Goal: Register for event/course

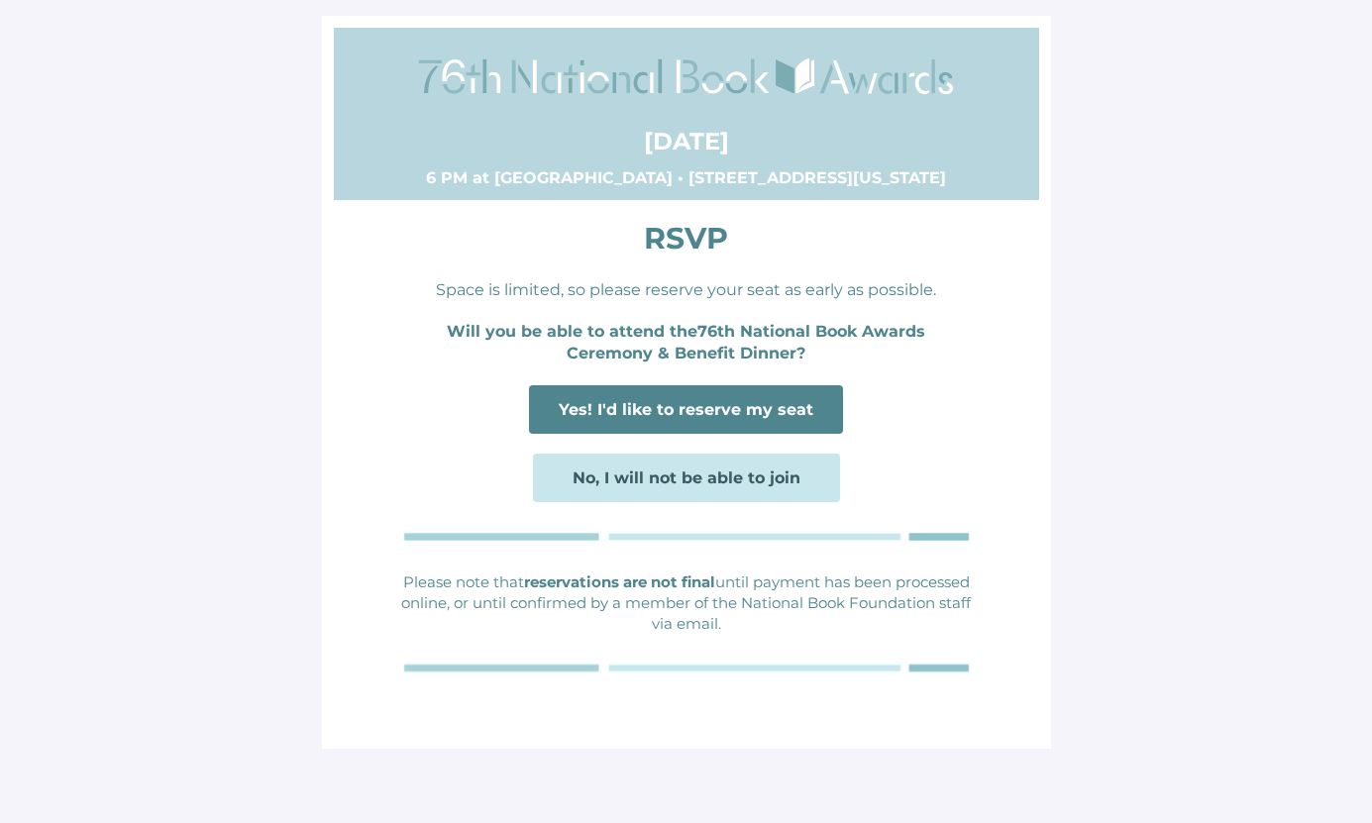
click at [731, 412] on span "Yes! I'd like to reserve my seat" at bounding box center [686, 409] width 255 height 19
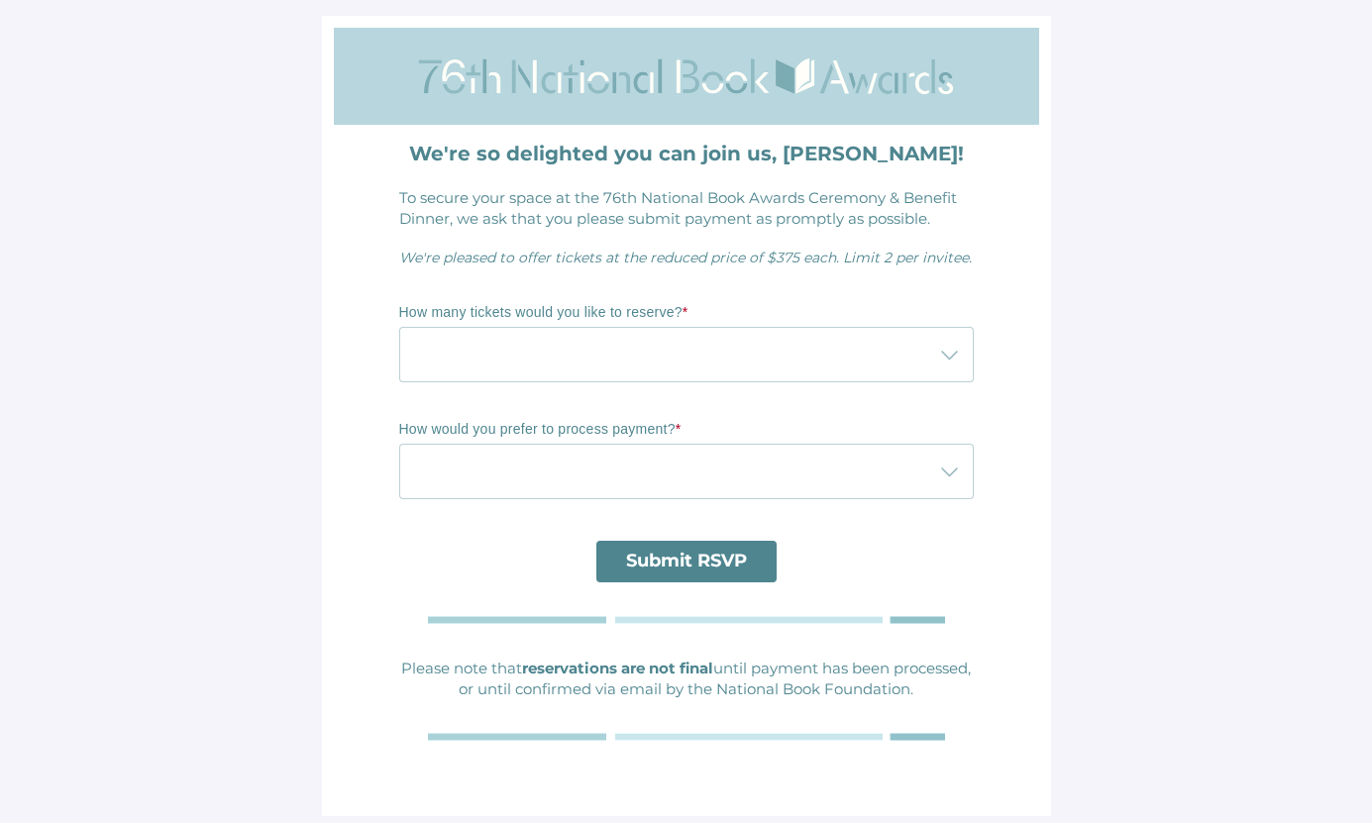
click at [783, 350] on div at bounding box center [666, 354] width 535 height 55
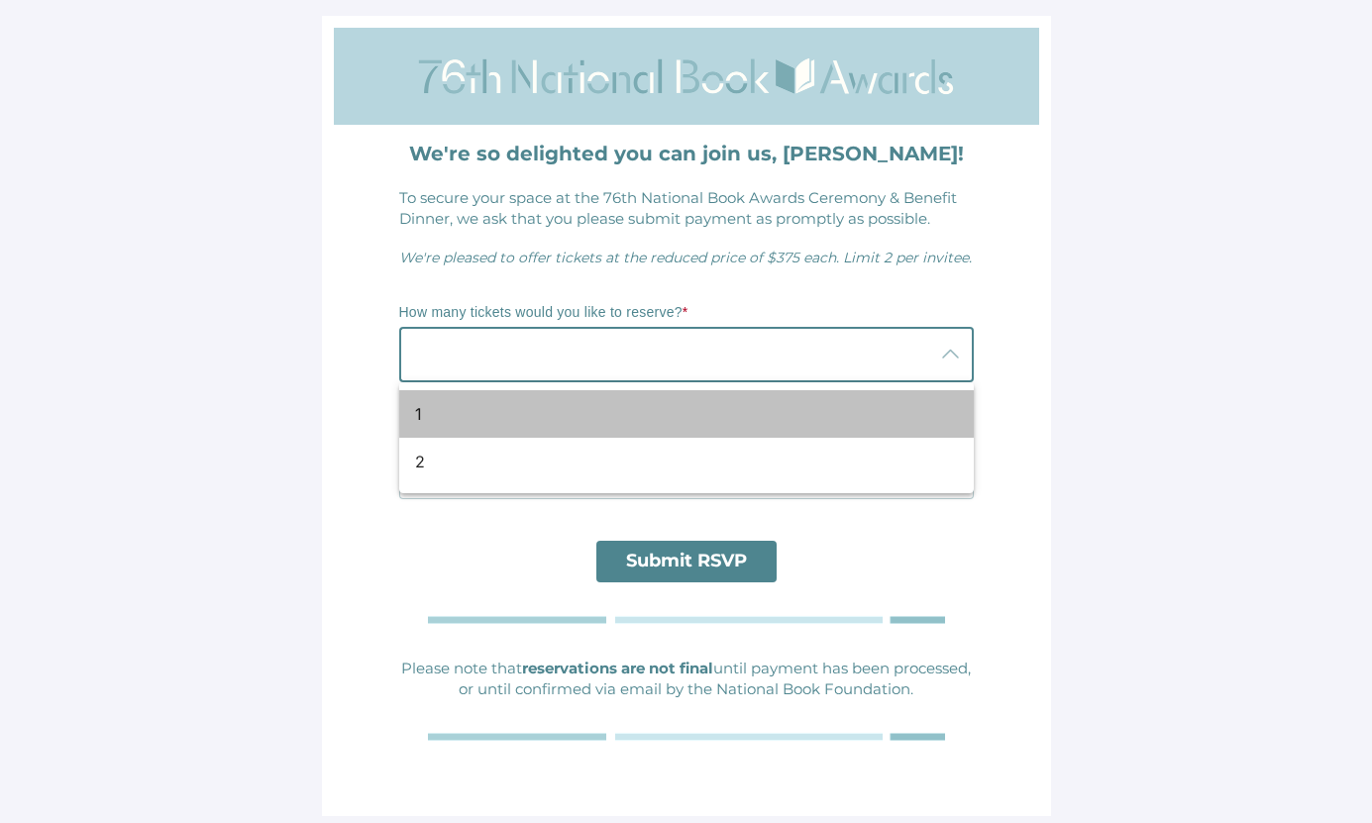
click at [473, 420] on div "1" at bounding box center [678, 414] width 527 height 24
type input "1"
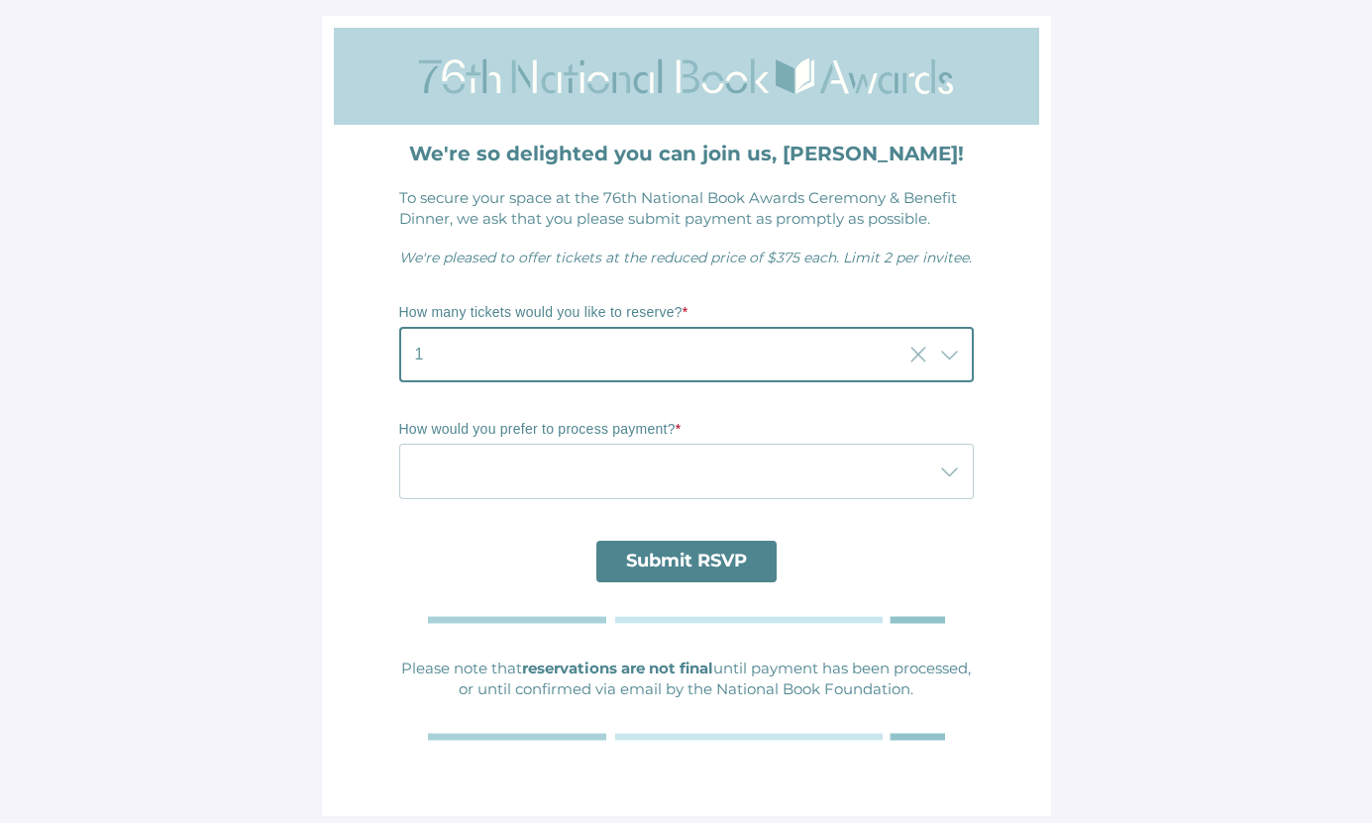
click at [656, 476] on div at bounding box center [666, 471] width 535 height 55
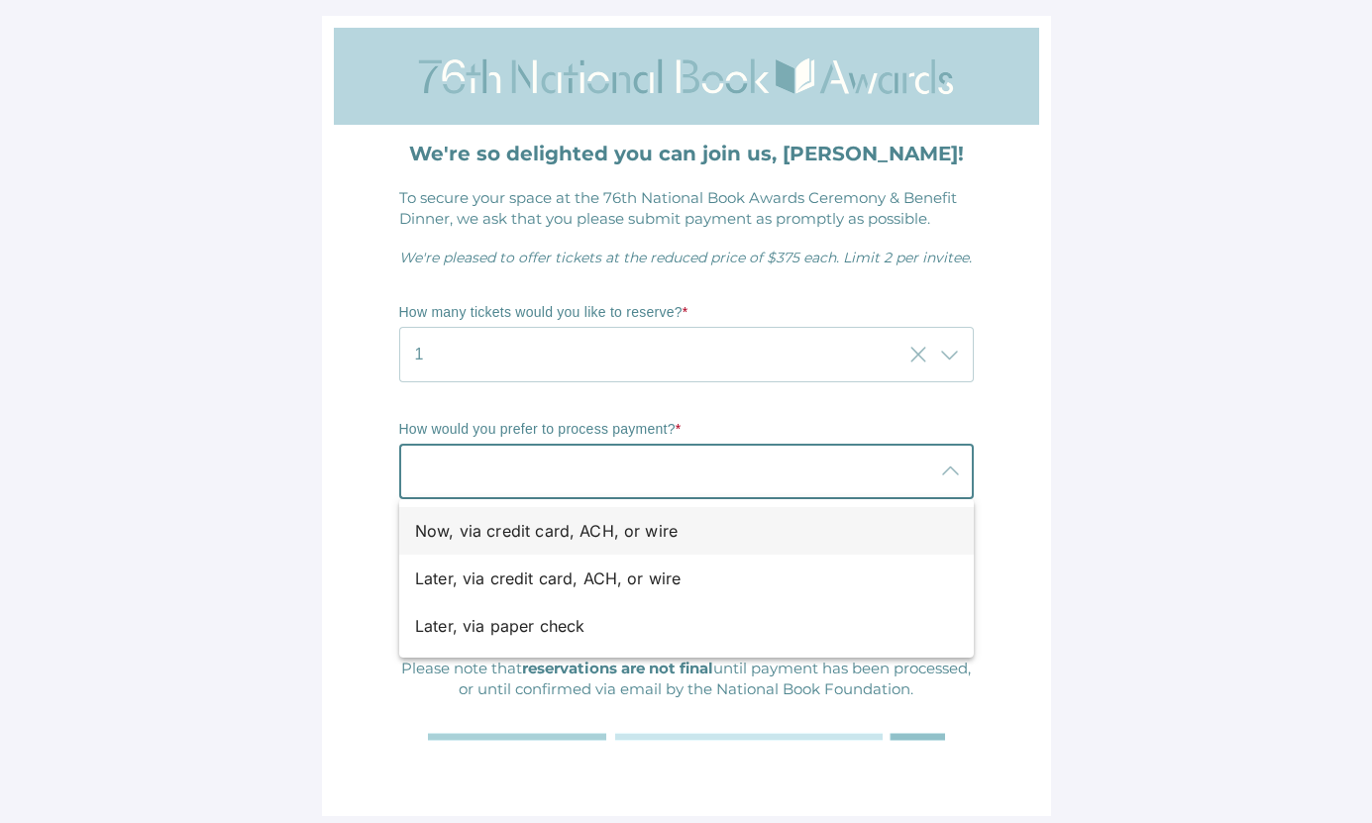
click at [757, 528] on div "Now, via credit card, ACH, or wire" at bounding box center [678, 531] width 527 height 24
type input "Now, via credit card, ACH, or wire"
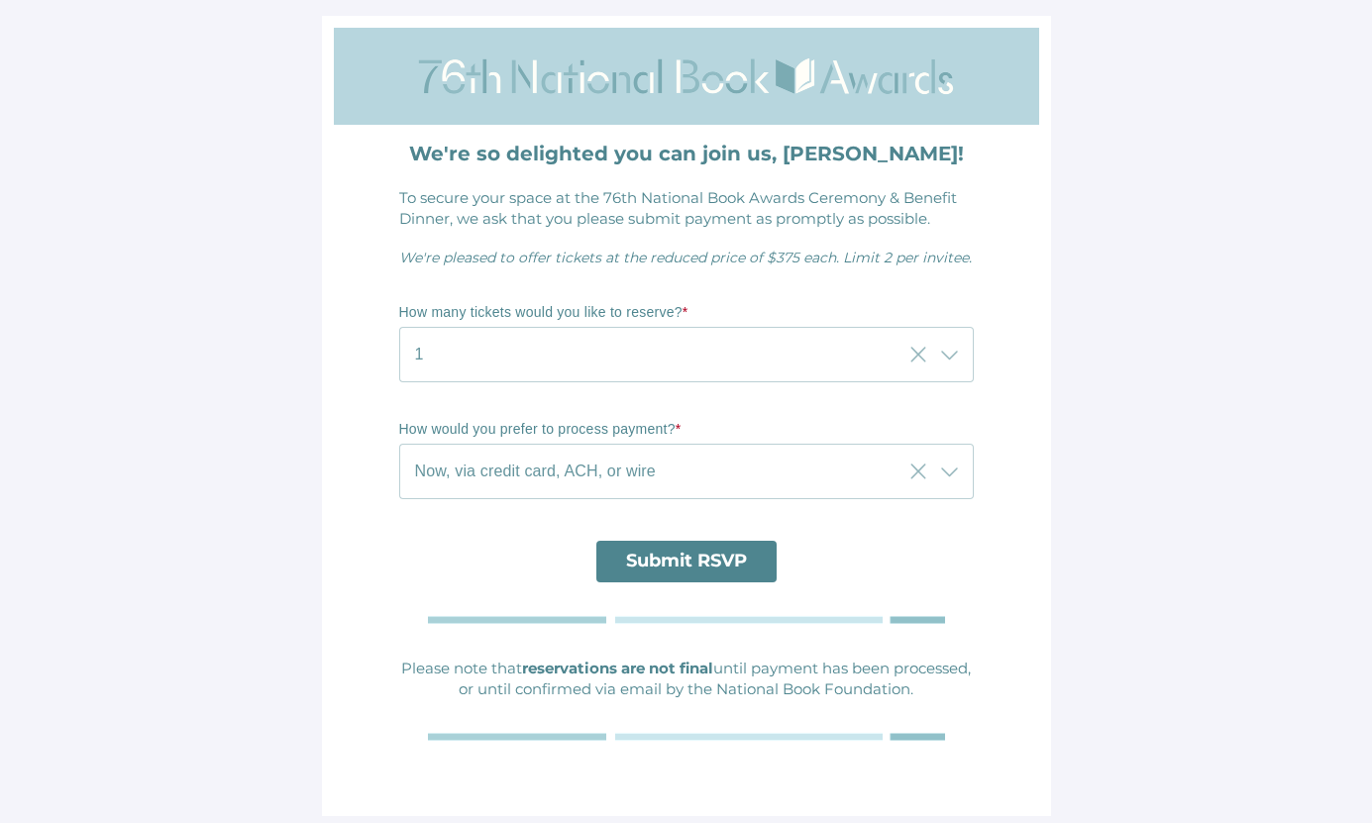
click at [715, 570] on span "Submit RSVP" at bounding box center [686, 561] width 121 height 22
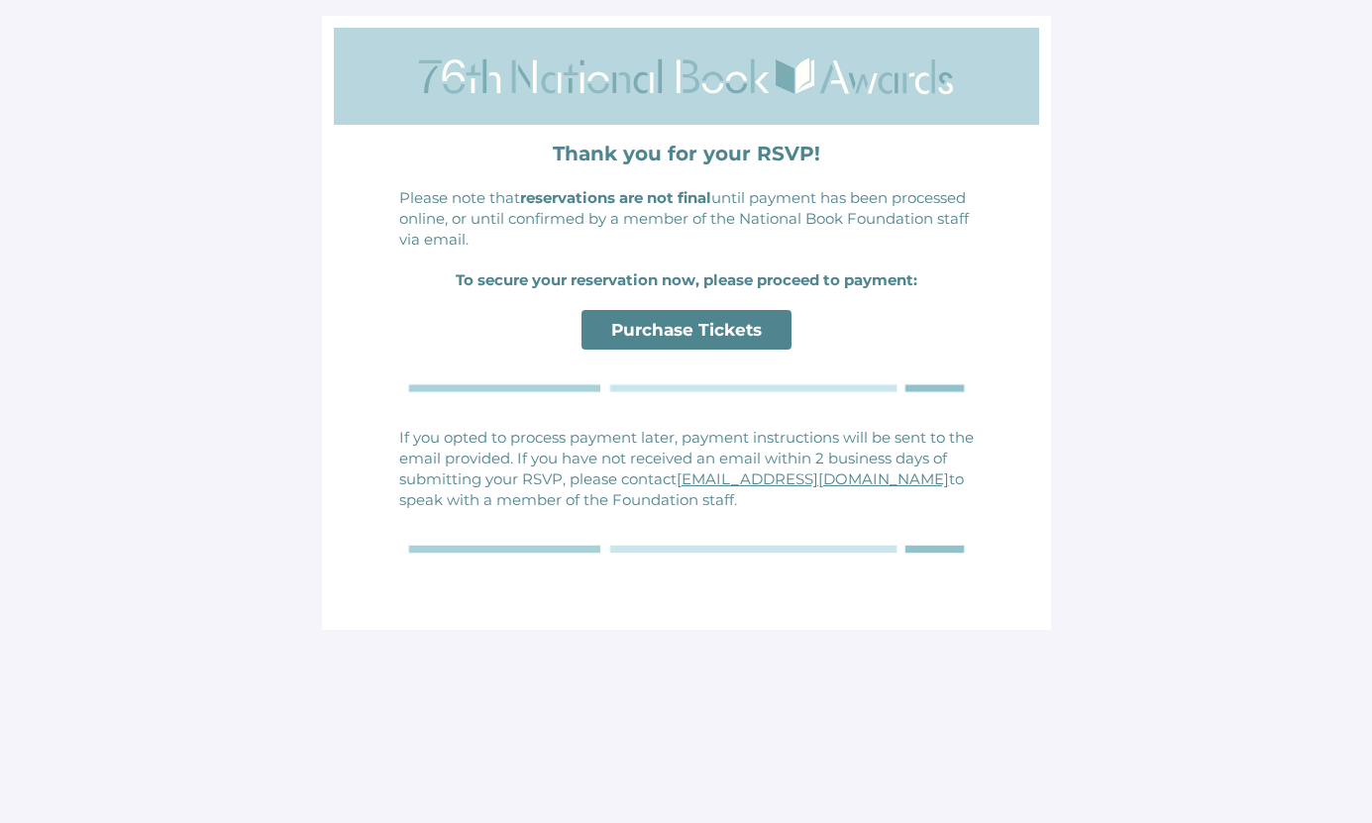
click at [152, 71] on main "Thank you for your RSVP! Please note that reservations are not final until paym…" at bounding box center [686, 411] width 1372 height 823
click at [699, 329] on span "Purchase Tickets" at bounding box center [686, 330] width 151 height 20
